Goal: Information Seeking & Learning: Find specific fact

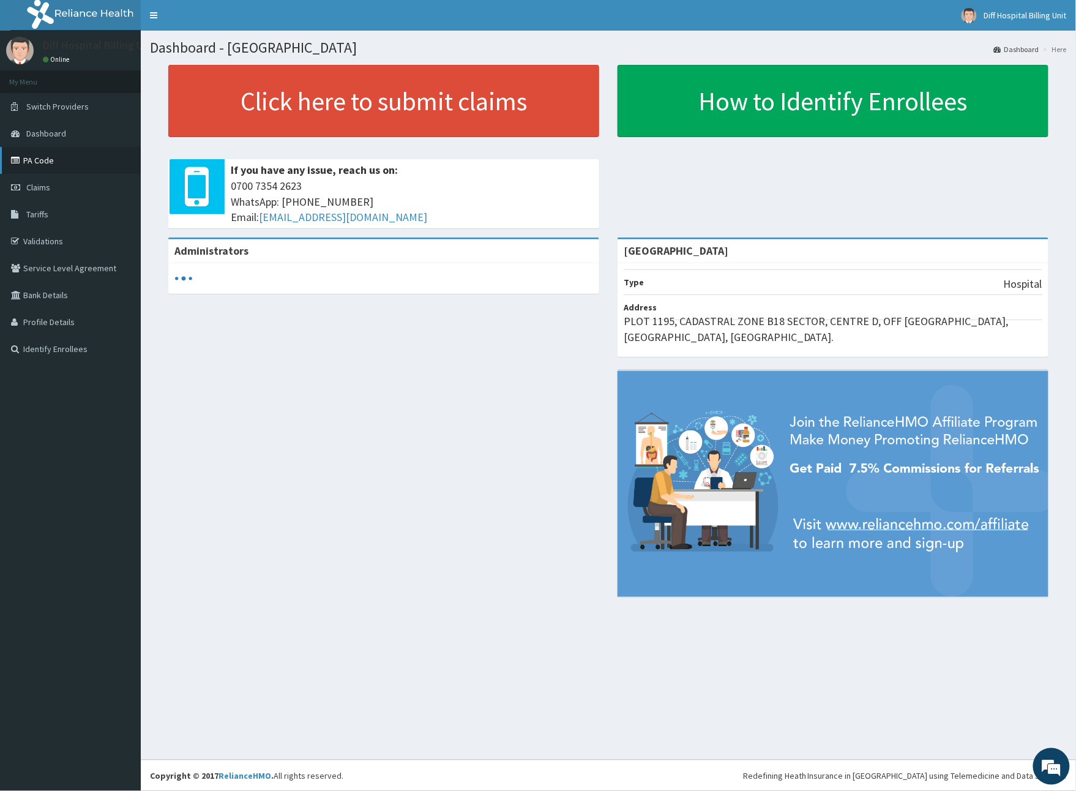
click at [42, 155] on link "PA Code" at bounding box center [70, 160] width 141 height 27
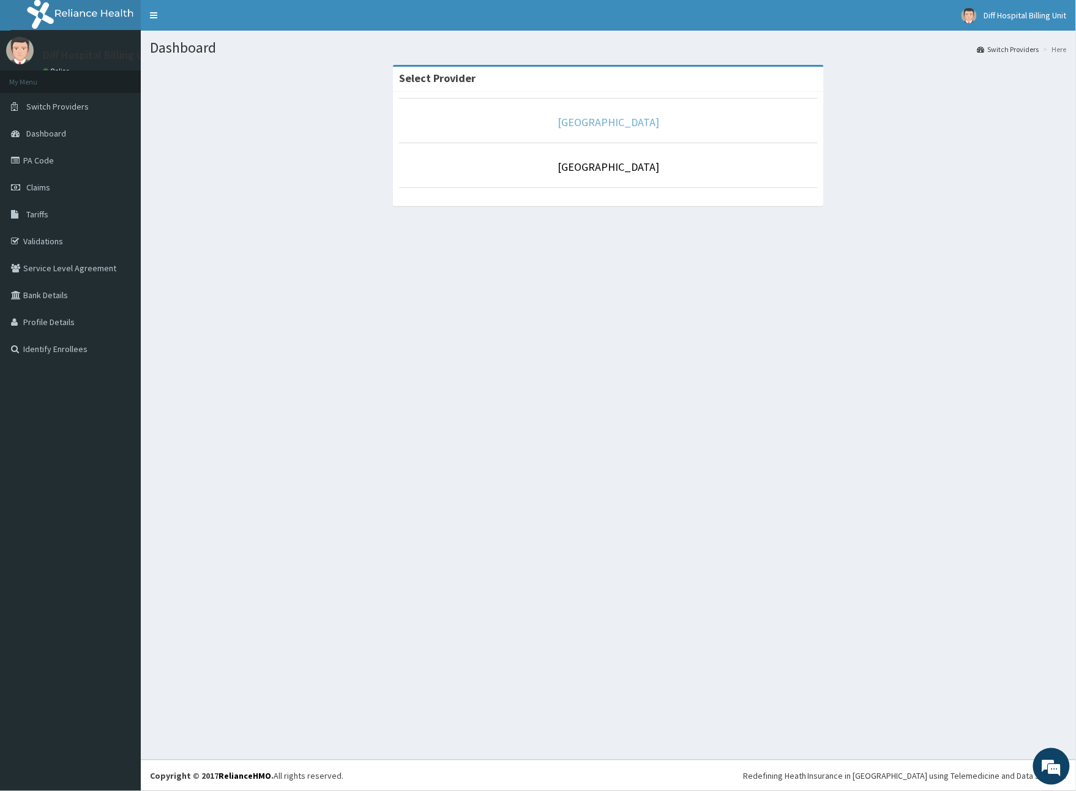
click at [608, 125] on link "[GEOGRAPHIC_DATA]" at bounding box center [609, 122] width 102 height 14
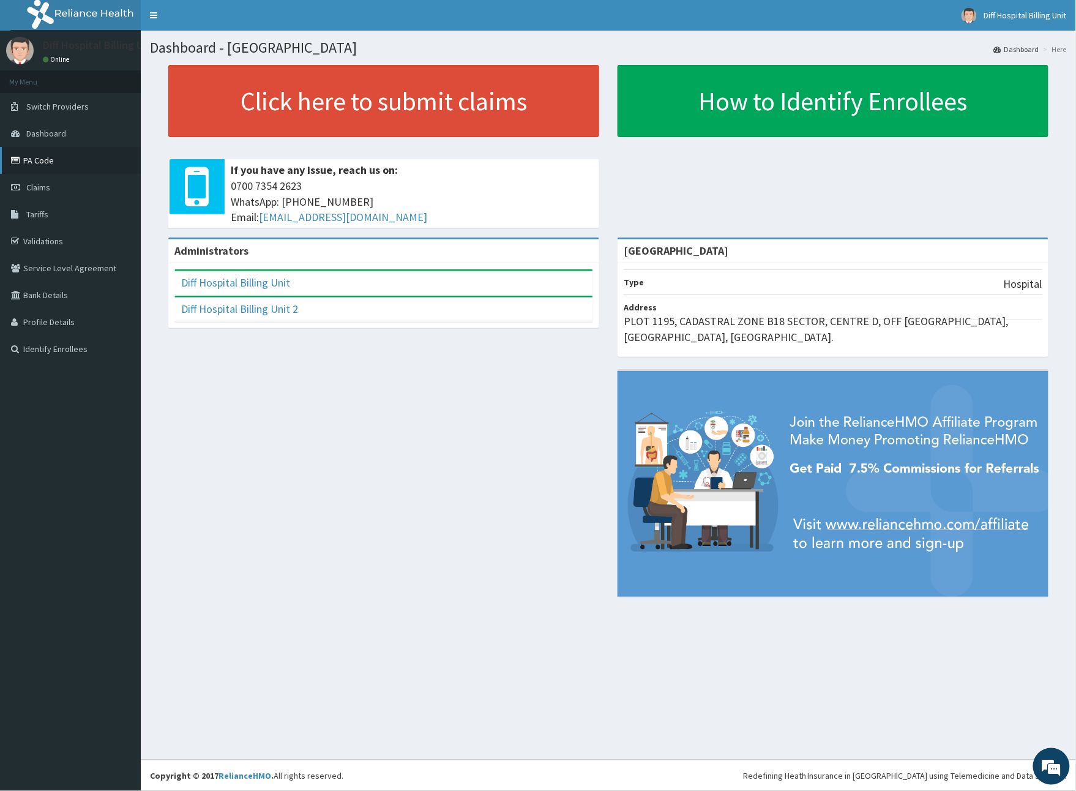
click at [33, 162] on link "PA Code" at bounding box center [70, 160] width 141 height 27
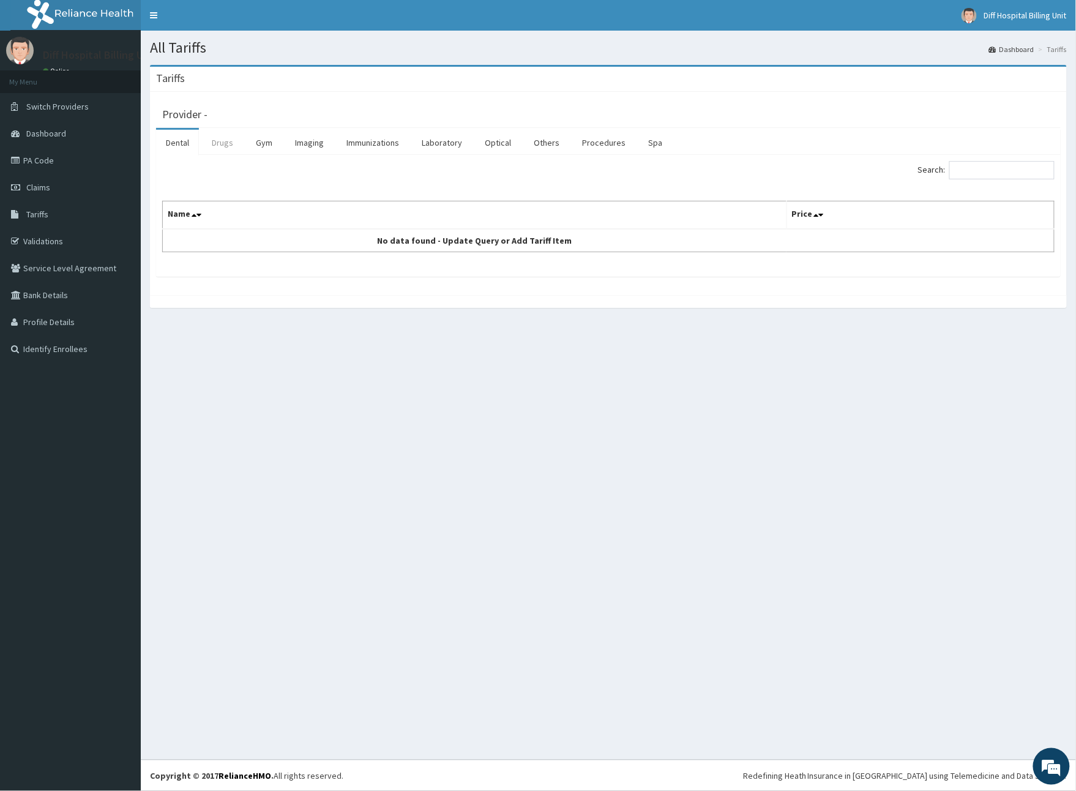
click at [222, 141] on link "Drugs" at bounding box center [222, 143] width 41 height 26
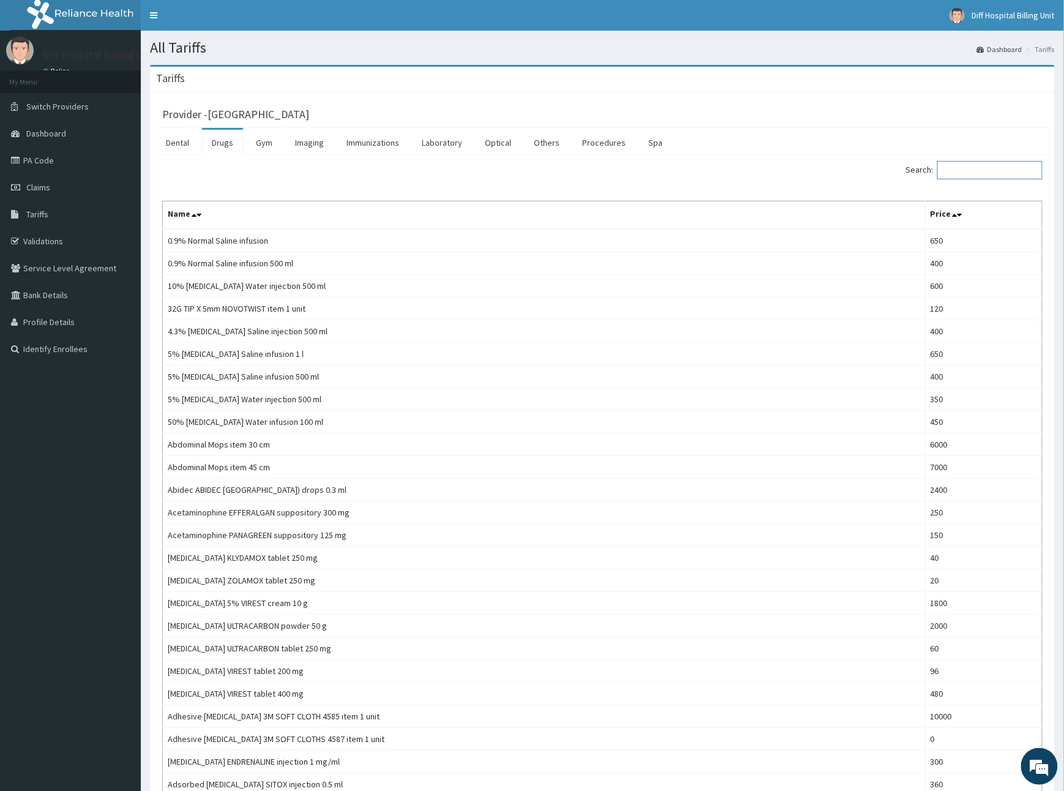
click at [977, 174] on input "Search:" at bounding box center [989, 170] width 105 height 18
paste input "Exforge"
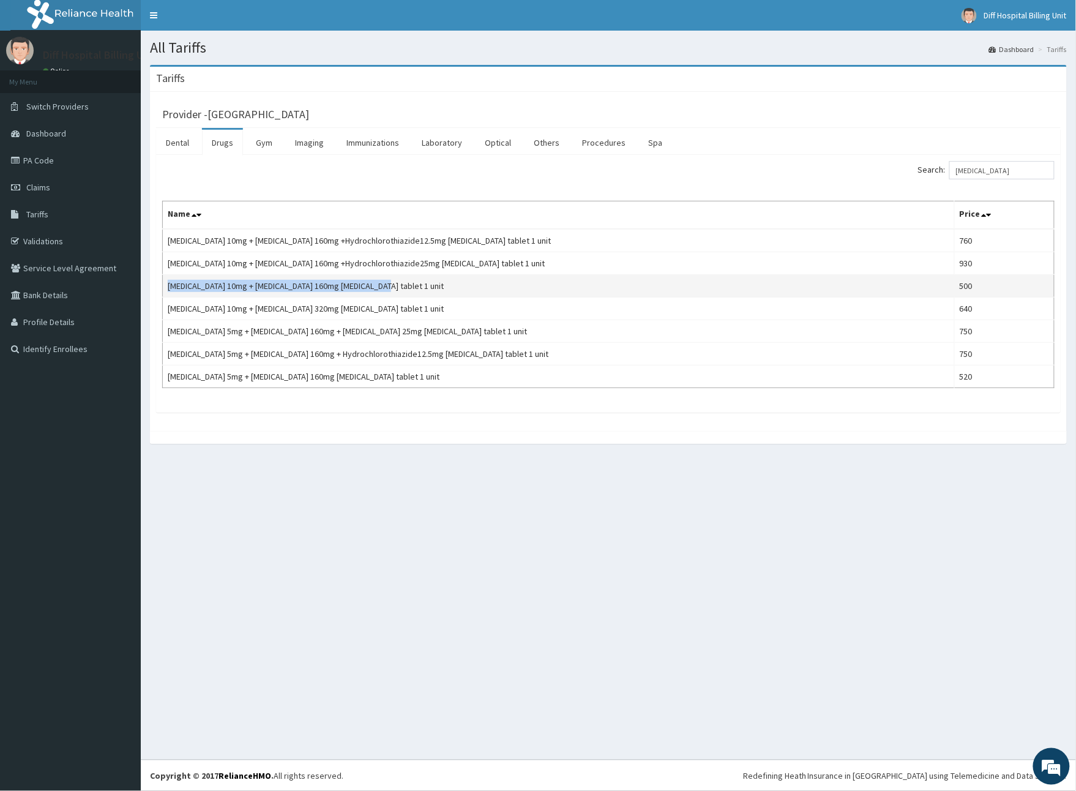
drag, startPoint x: 167, startPoint y: 285, endPoint x: 399, endPoint y: 286, distance: 232.0
click at [399, 286] on td "Amlodipine 10mg + Valsartan 160mg EXFORGE tablet 1 unit" at bounding box center [559, 286] width 792 height 23
copy td "Amlodipine 10mg + Valsartan 160mg EXFORGE tablet 1 unit"
drag, startPoint x: 1026, startPoint y: 169, endPoint x: 915, endPoint y: 165, distance: 111.5
click at [916, 167] on div "Search: Exforge" at bounding box center [836, 171] width 437 height 21
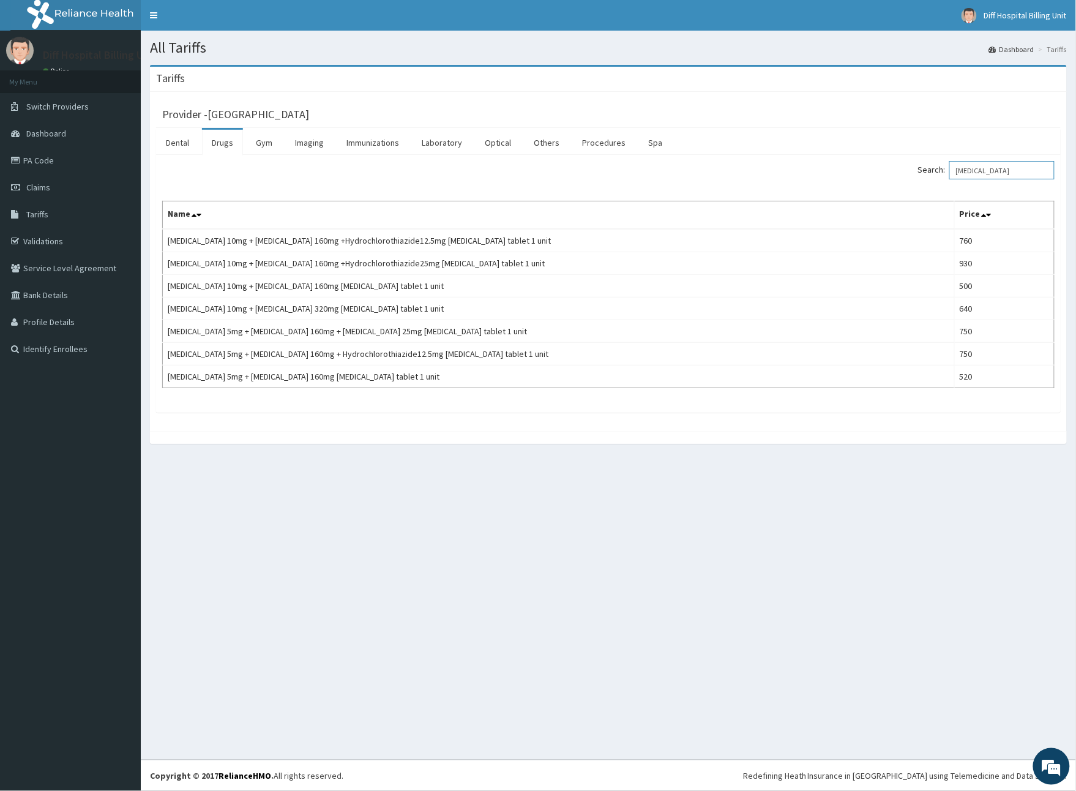
paste input "Atorvastatin"
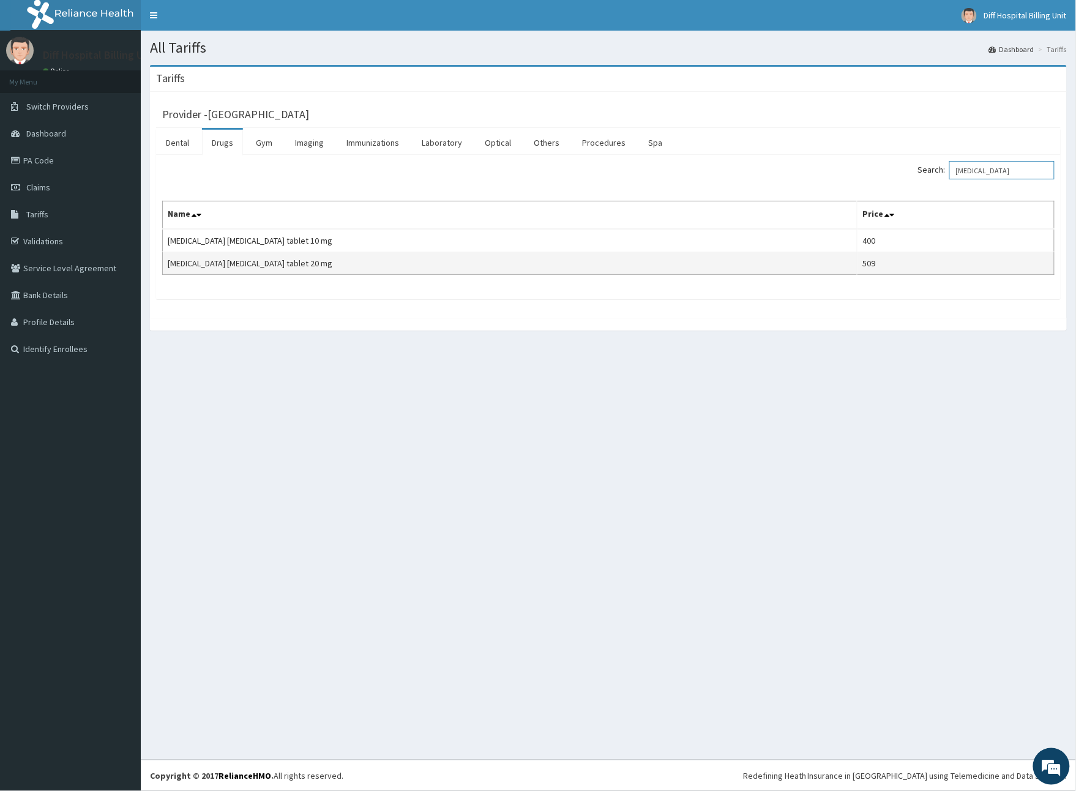
type input "Atorvastatin"
drag, startPoint x: 165, startPoint y: 261, endPoint x: 310, endPoint y: 260, distance: 144.5
click at [309, 260] on td "Atorvastatin LIPITOR tablet 20 mg" at bounding box center [510, 263] width 695 height 23
copy td "Atorvastatin LIPITOR tablet 20 mg"
